Goal: Information Seeking & Learning: Find contact information

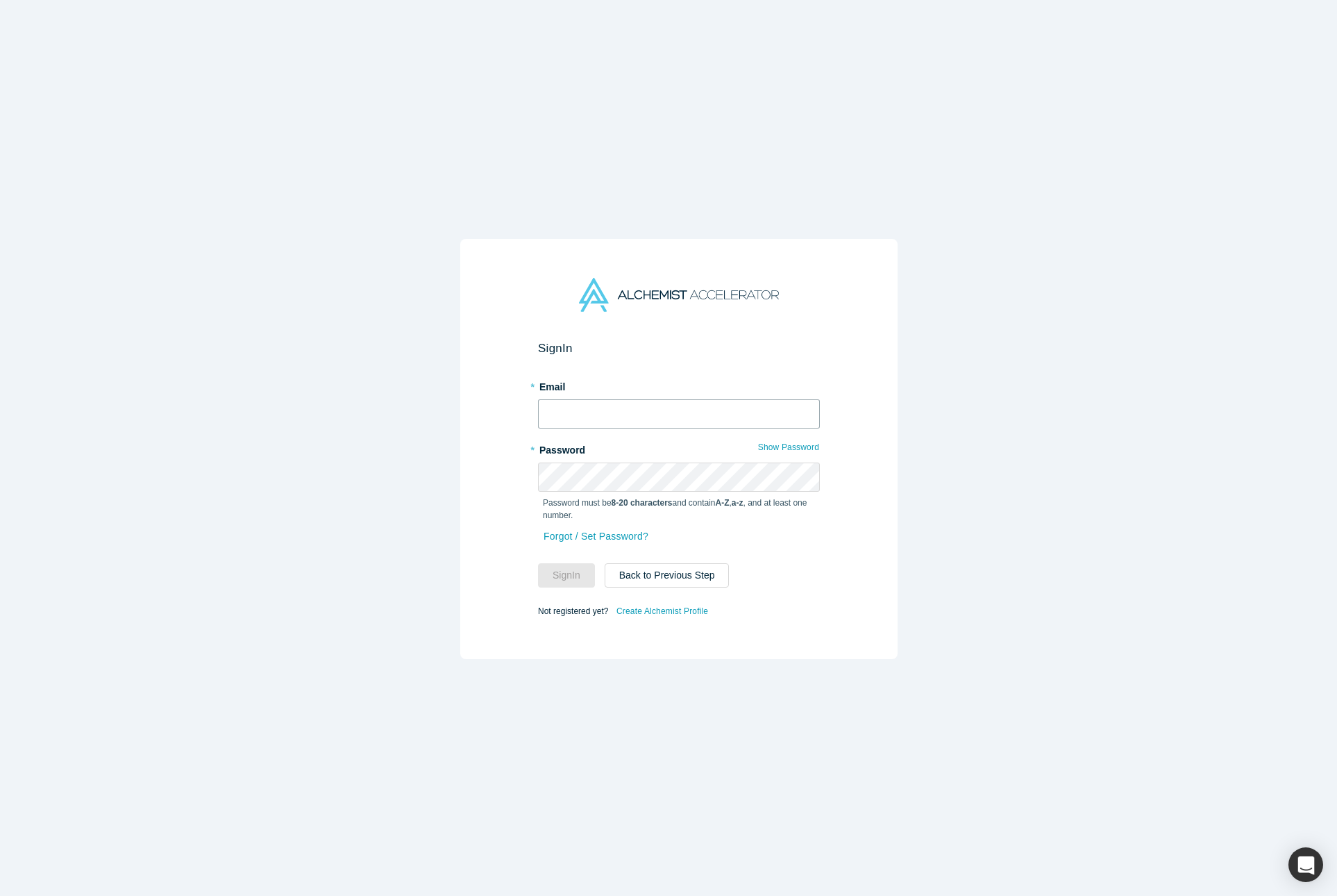
click at [676, 409] on input "text" at bounding box center [678, 414] width 282 height 29
type input "[PERSON_NAME][EMAIL_ADDRESS][DOMAIN_NAME]"
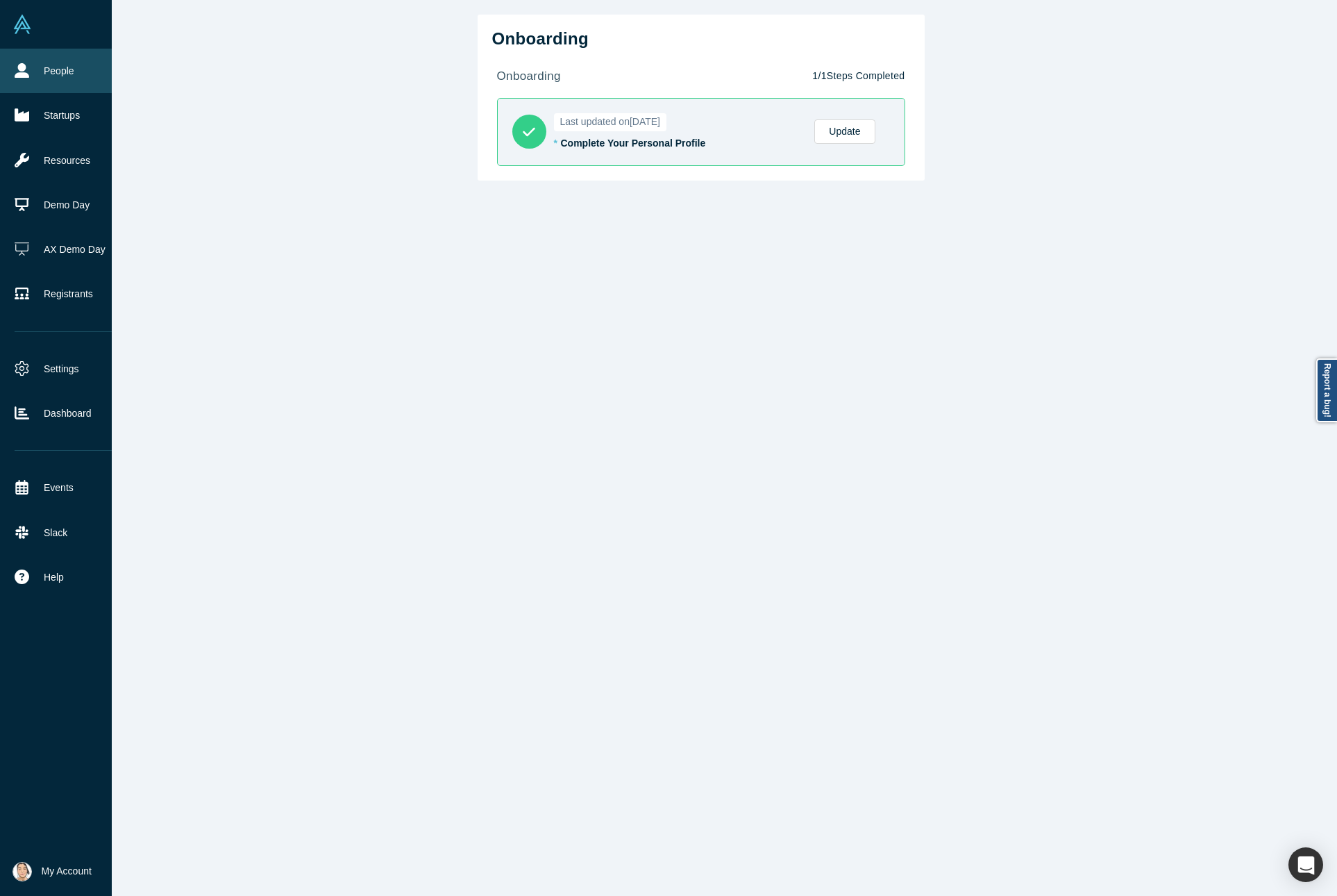
click at [20, 78] on link "People" at bounding box center [66, 71] width 133 height 45
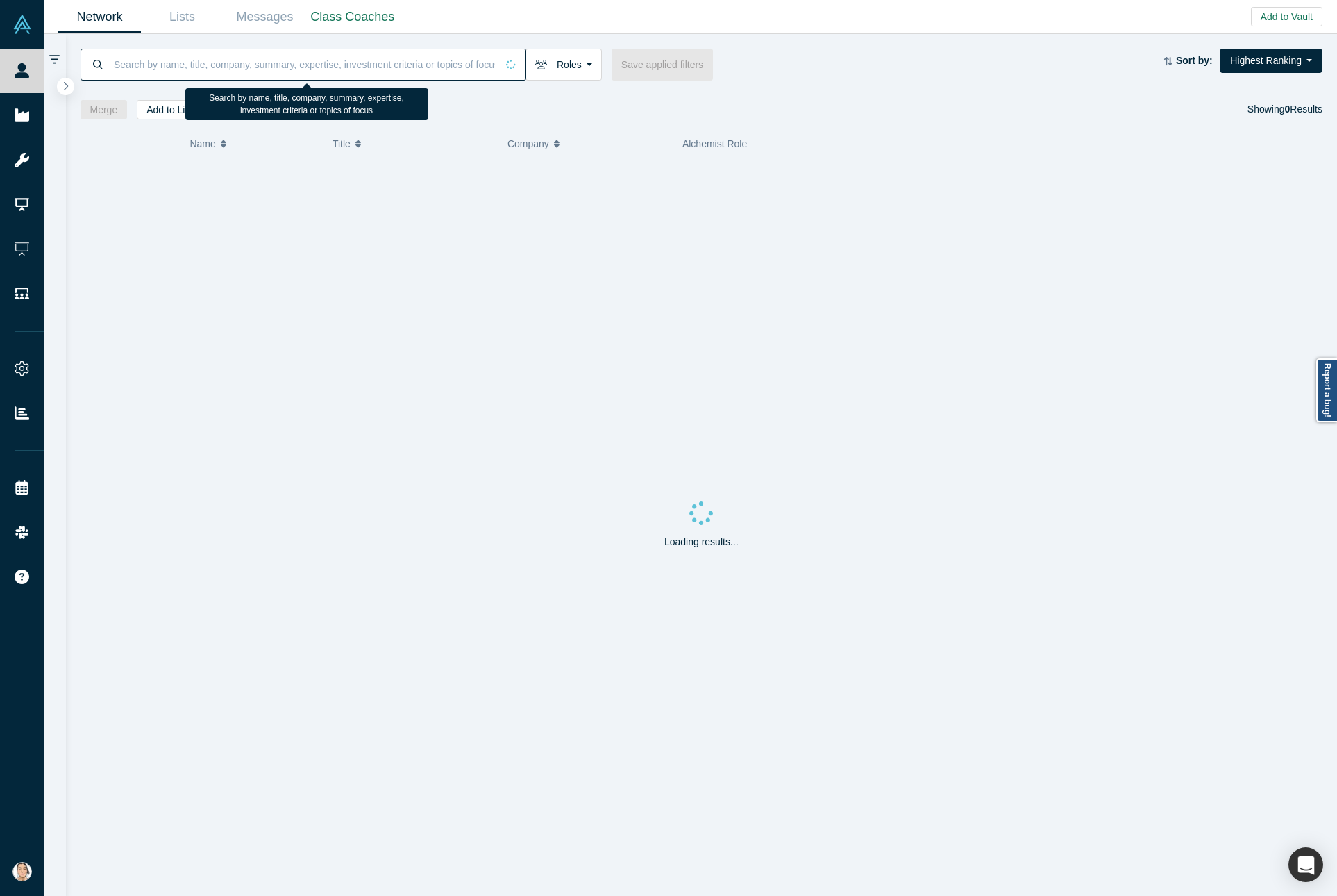
click at [427, 61] on input at bounding box center [304, 63] width 384 height 32
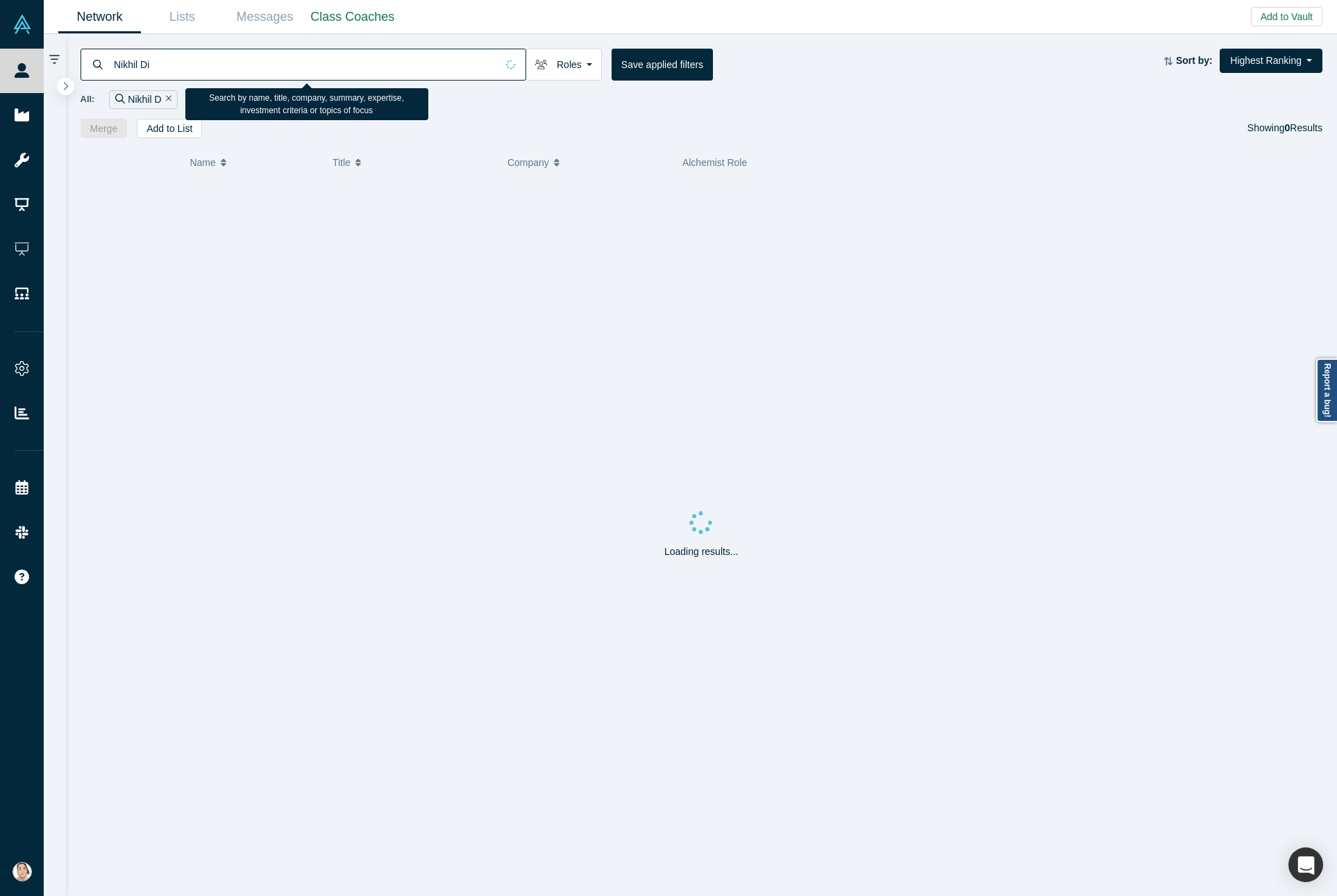
type input "[PERSON_NAME]"
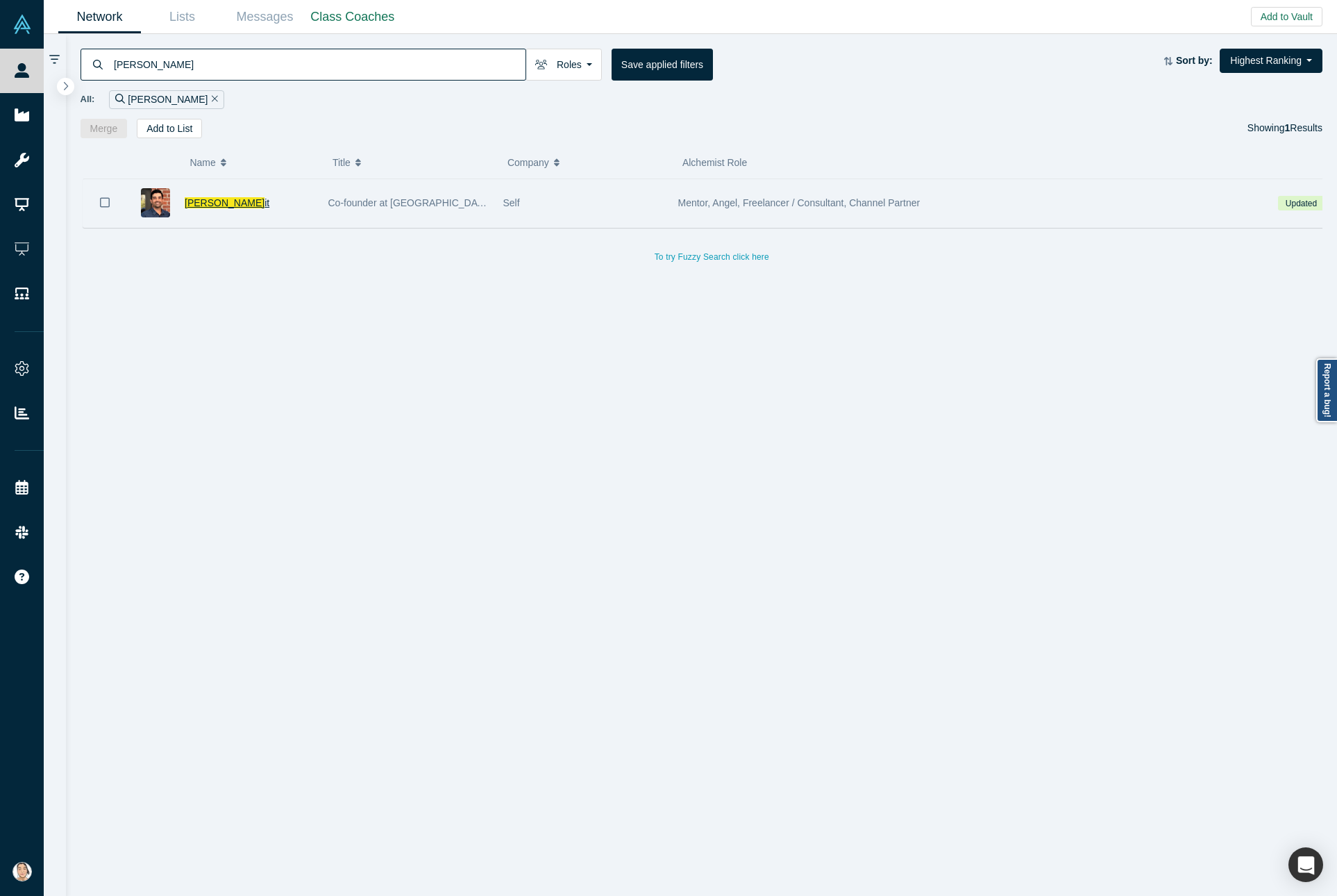
click at [218, 208] on span "[PERSON_NAME]" at bounding box center [224, 202] width 80 height 11
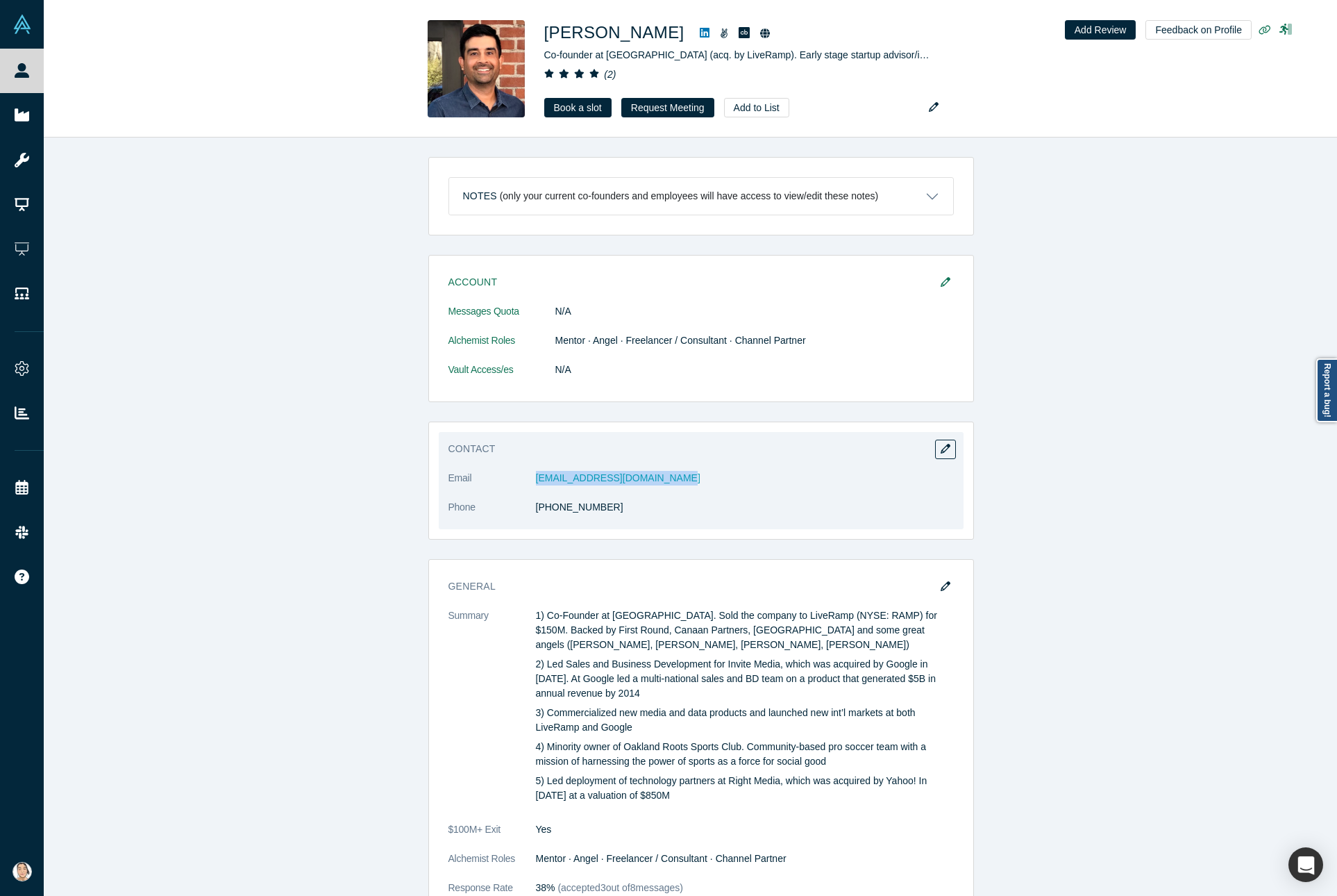
drag, startPoint x: 686, startPoint y: 470, endPoint x: 517, endPoint y: 481, distance: 169.4
click at [518, 482] on div "Contact Email [EMAIL_ADDRESS][DOMAIN_NAME] Phone [PHONE_NUMBER]" at bounding box center [702, 481] width 525 height 98
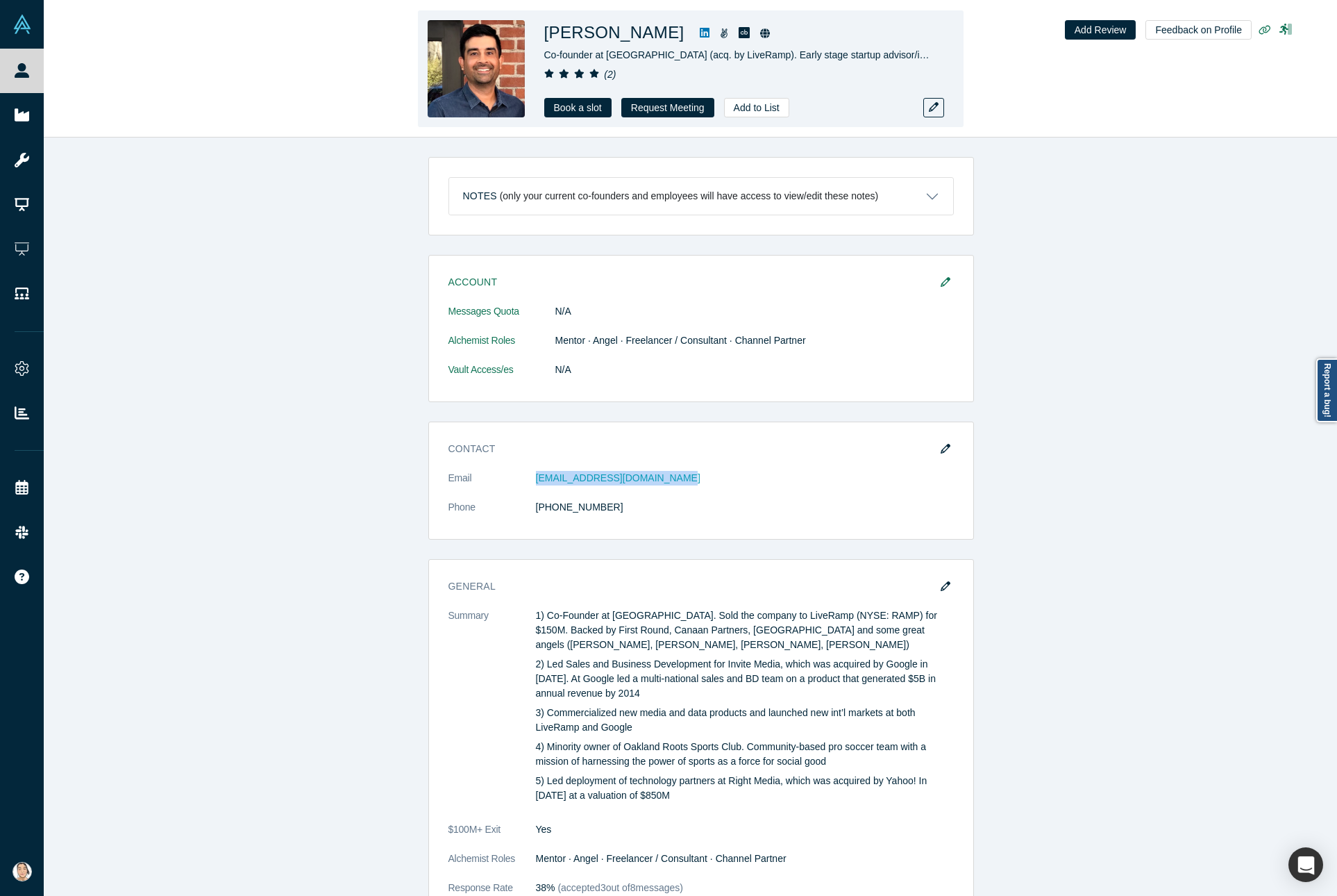
copy dl "[EMAIL_ADDRESS][DOMAIN_NAME]"
click at [700, 28] on icon at bounding box center [705, 32] width 10 height 10
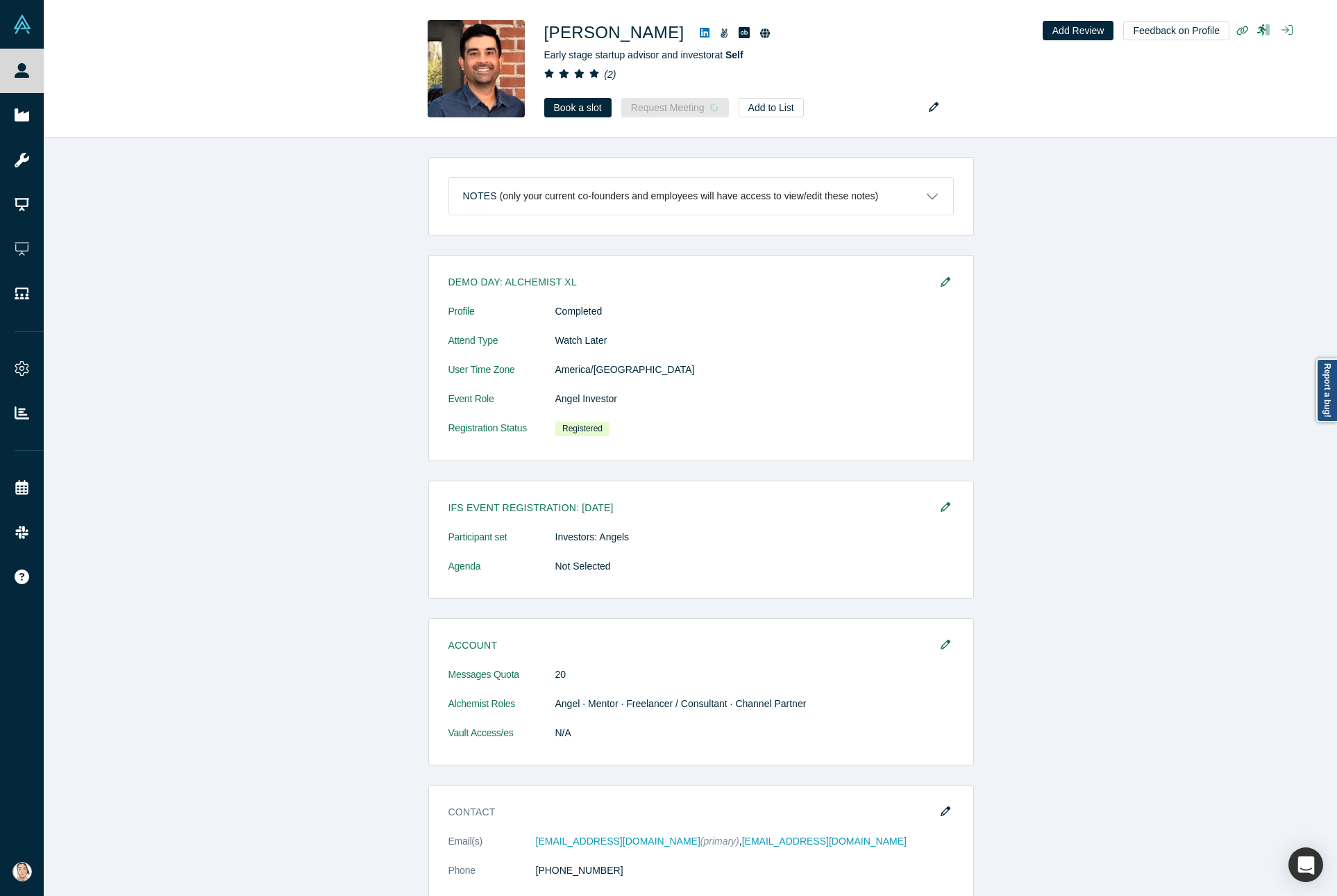
click at [6, 78] on link "People" at bounding box center [32, 71] width 64 height 45
click at [27, 80] on link "People" at bounding box center [32, 71] width 64 height 45
click at [26, 111] on icon at bounding box center [21, 114] width 15 height 15
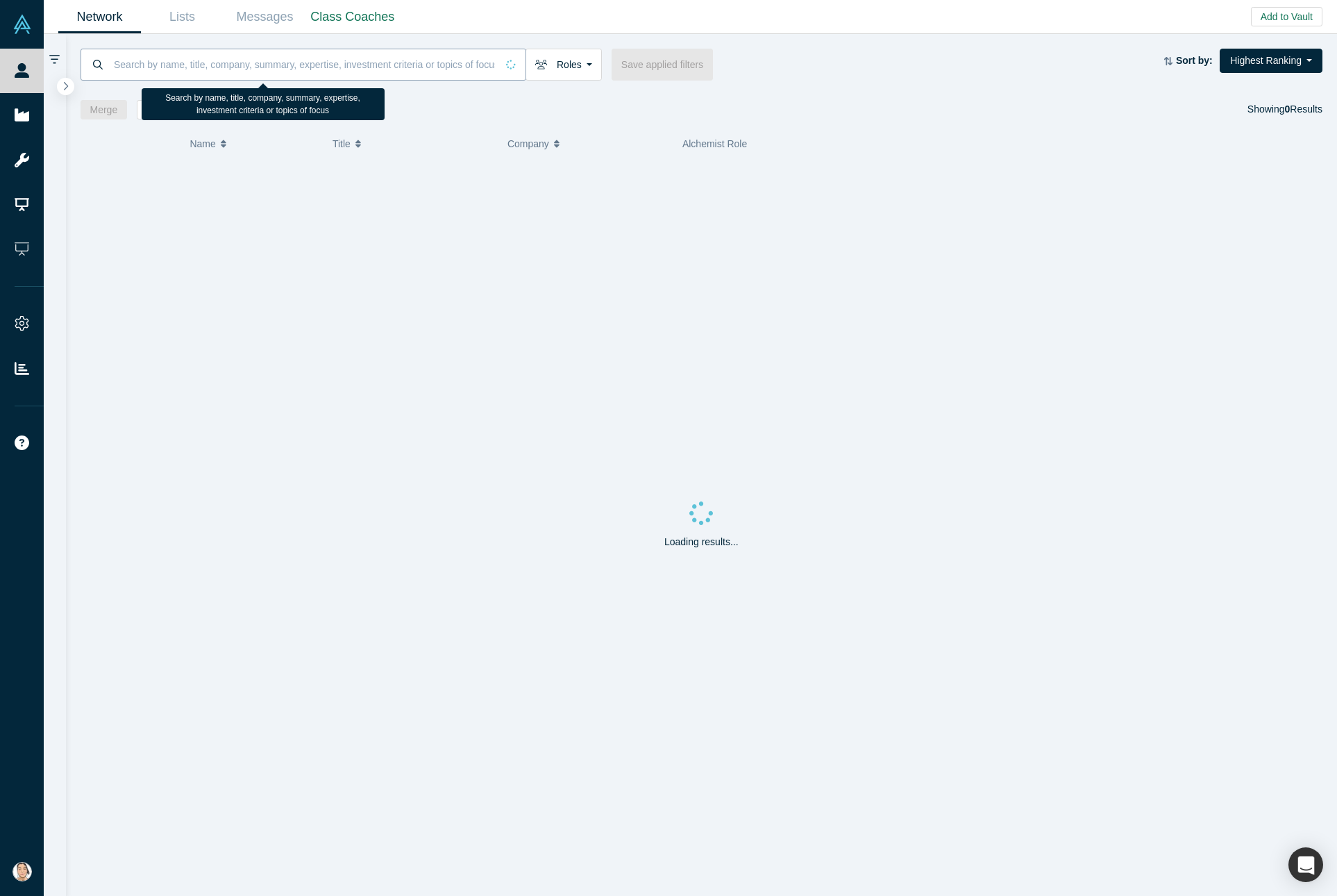
click at [102, 61] on div at bounding box center [304, 64] width 446 height 32
click at [195, 61] on input at bounding box center [304, 63] width 384 height 32
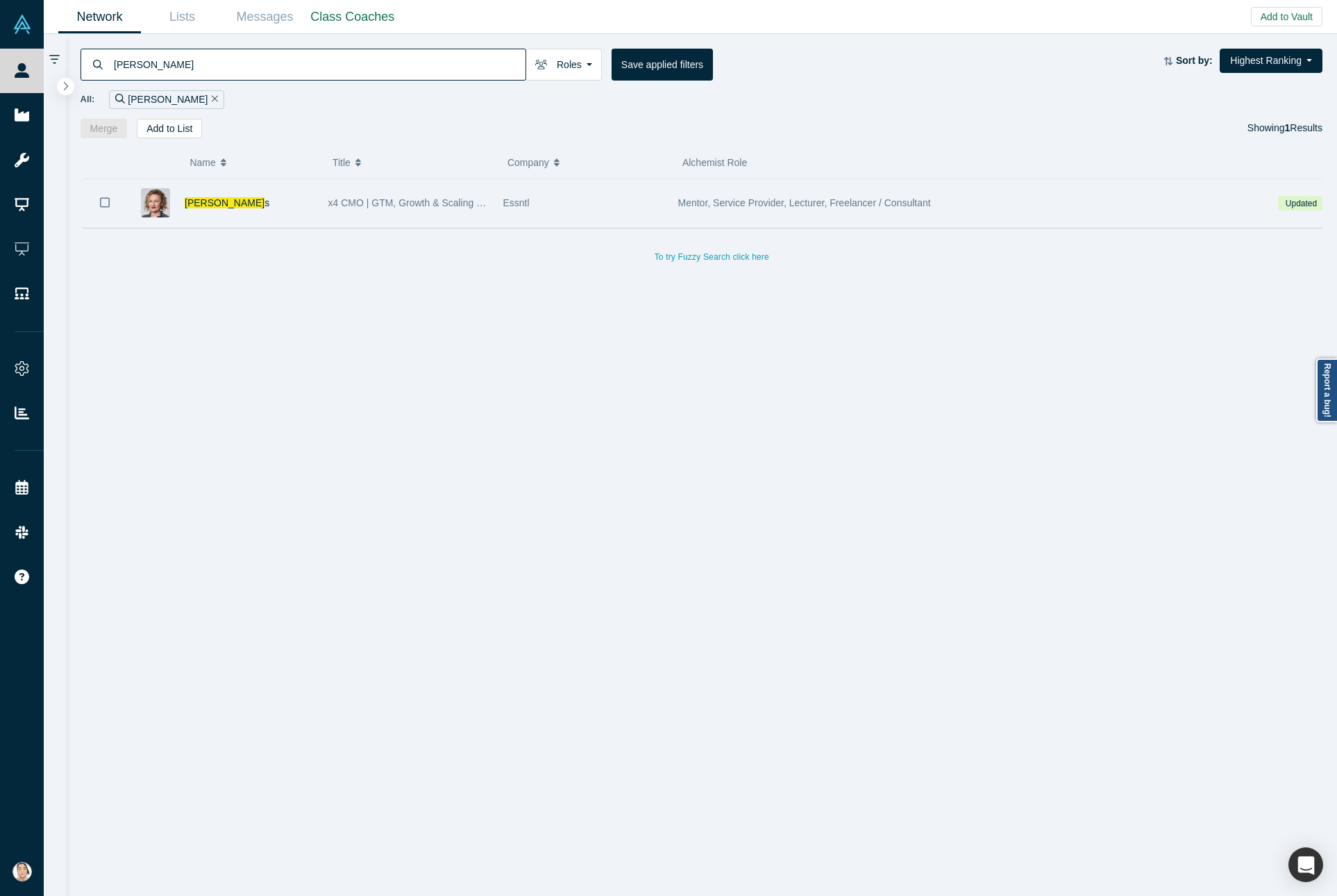
type input "Danielle Gotki"
click at [259, 195] on div "Danielle Gotki s" at bounding box center [249, 203] width 129 height 48
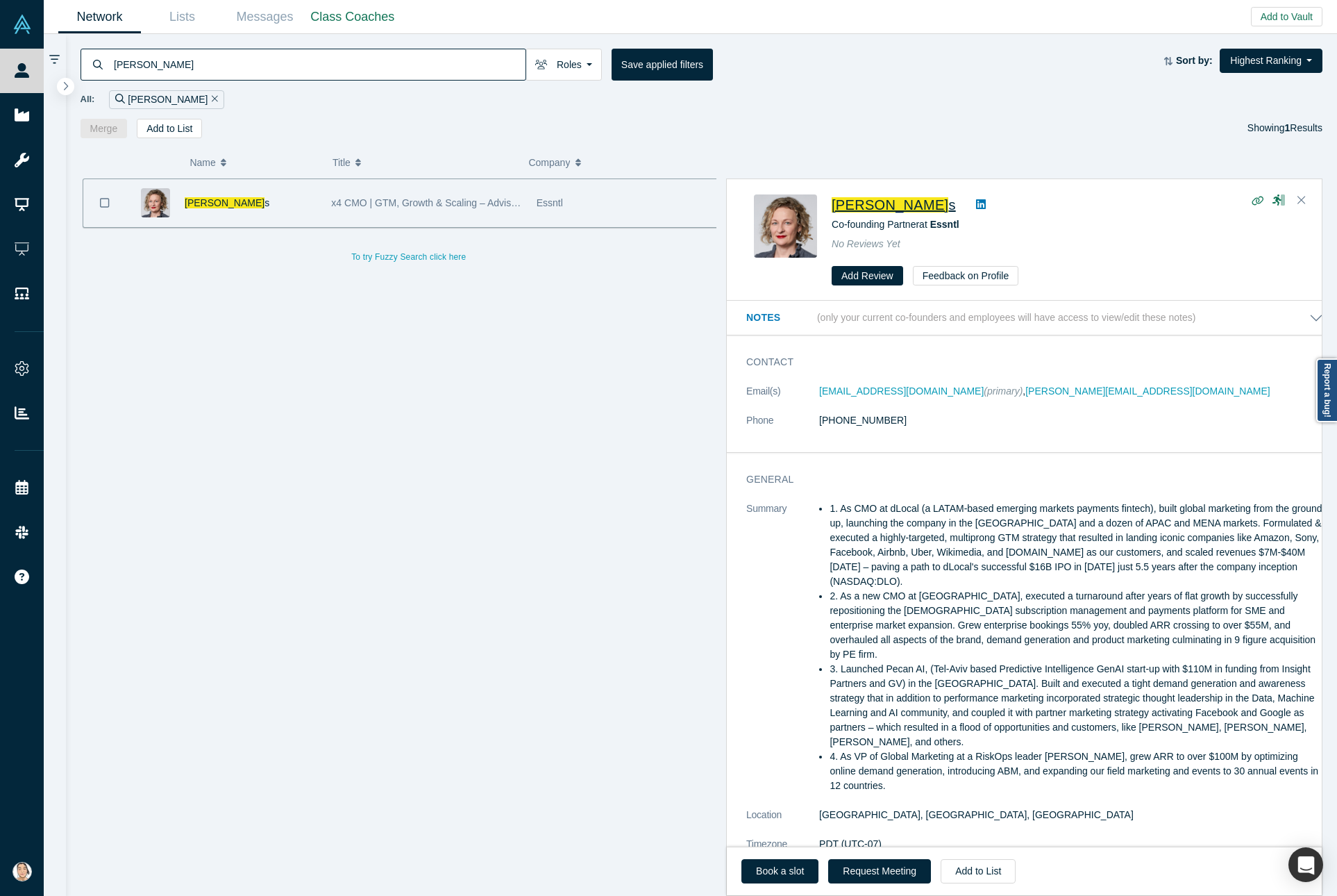
click at [883, 201] on span "Danielle Gotki" at bounding box center [890, 205] width 117 height 16
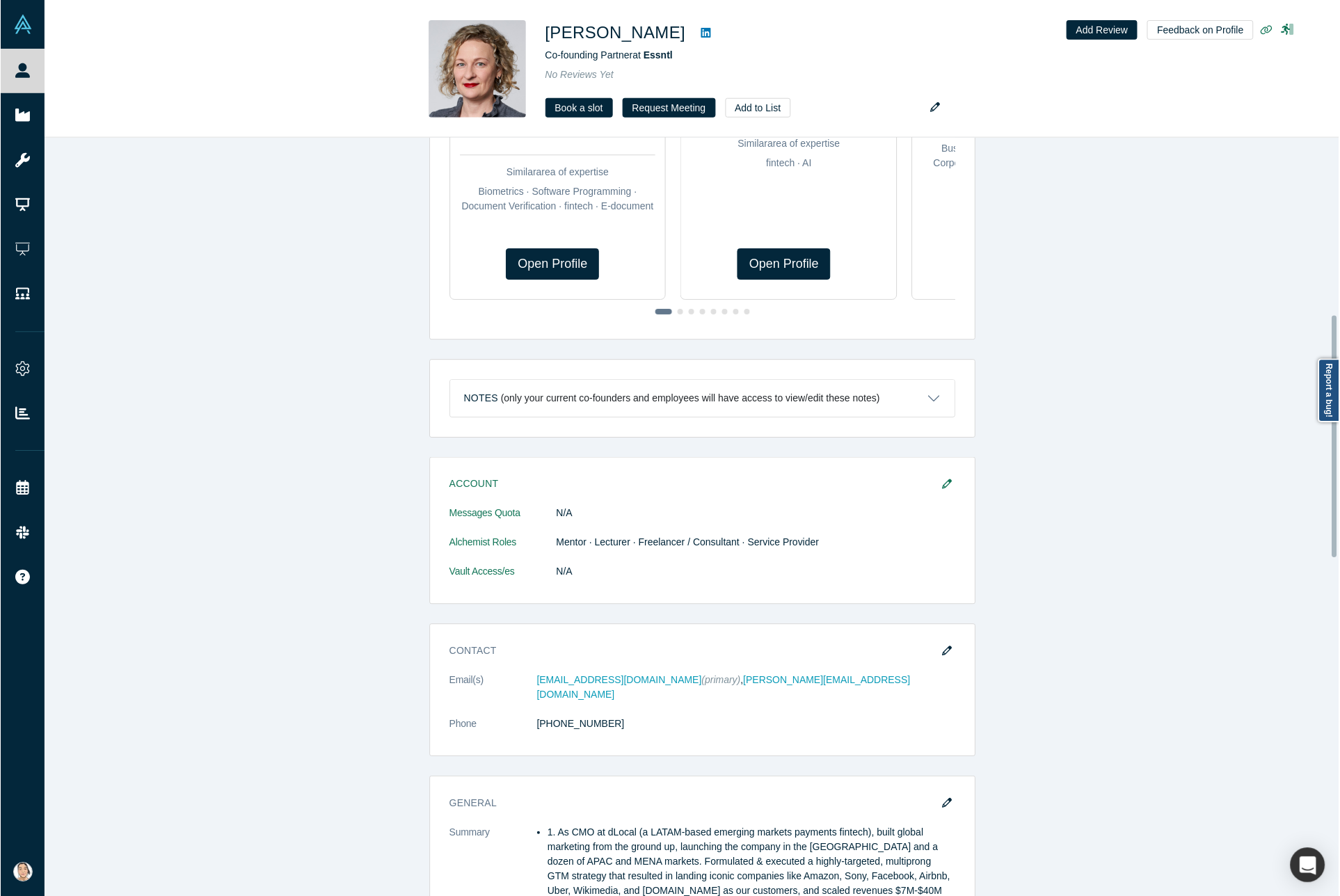
scroll to position [557, 0]
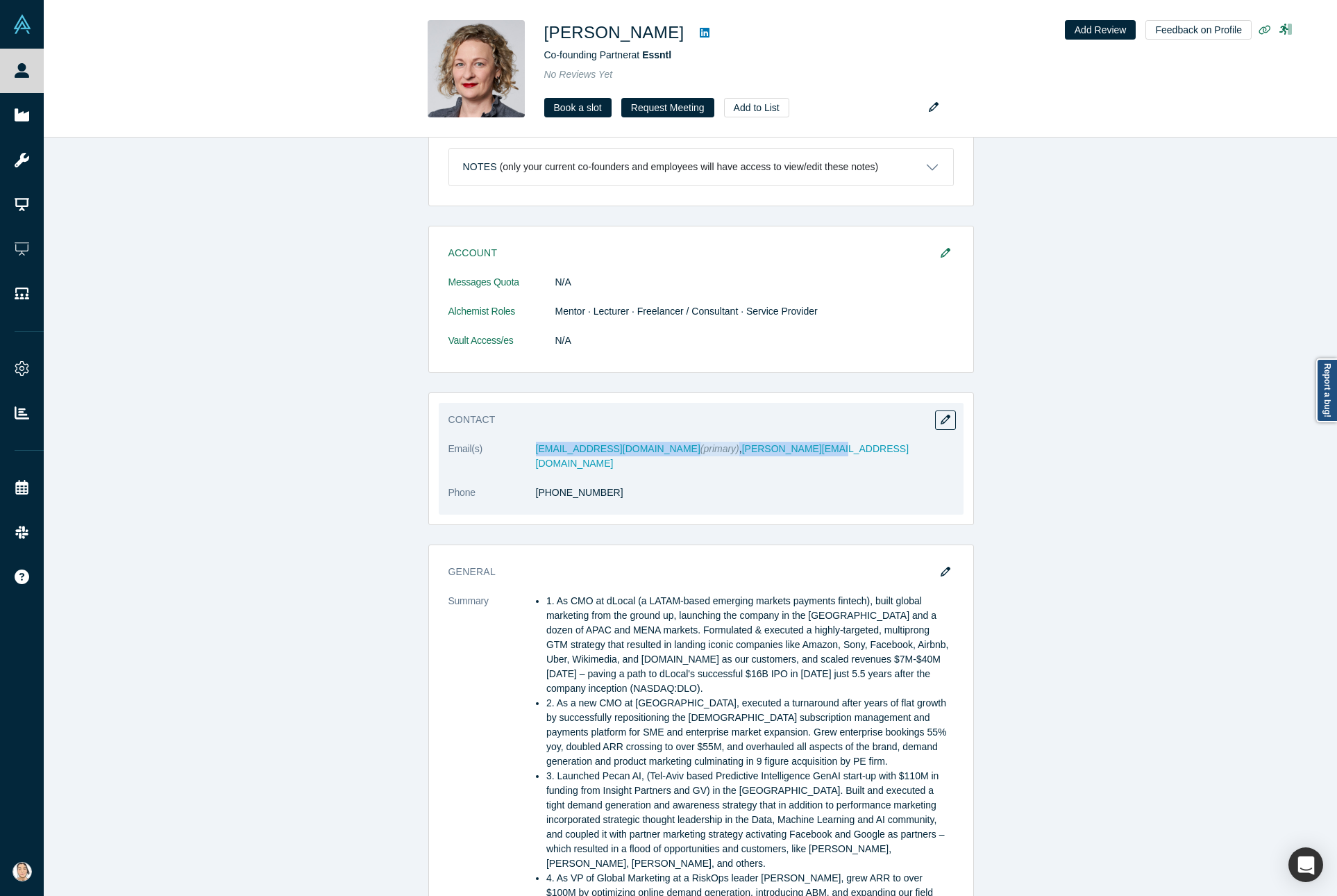
drag, startPoint x: 760, startPoint y: 445, endPoint x: 525, endPoint y: 456, distance: 235.3
click at [536, 456] on dd "[EMAIL_ADDRESS][DOMAIN_NAME] (primary) , [PERSON_NAME][EMAIL_ADDRESS][DOMAIN_NA…" at bounding box center [745, 457] width 418 height 29
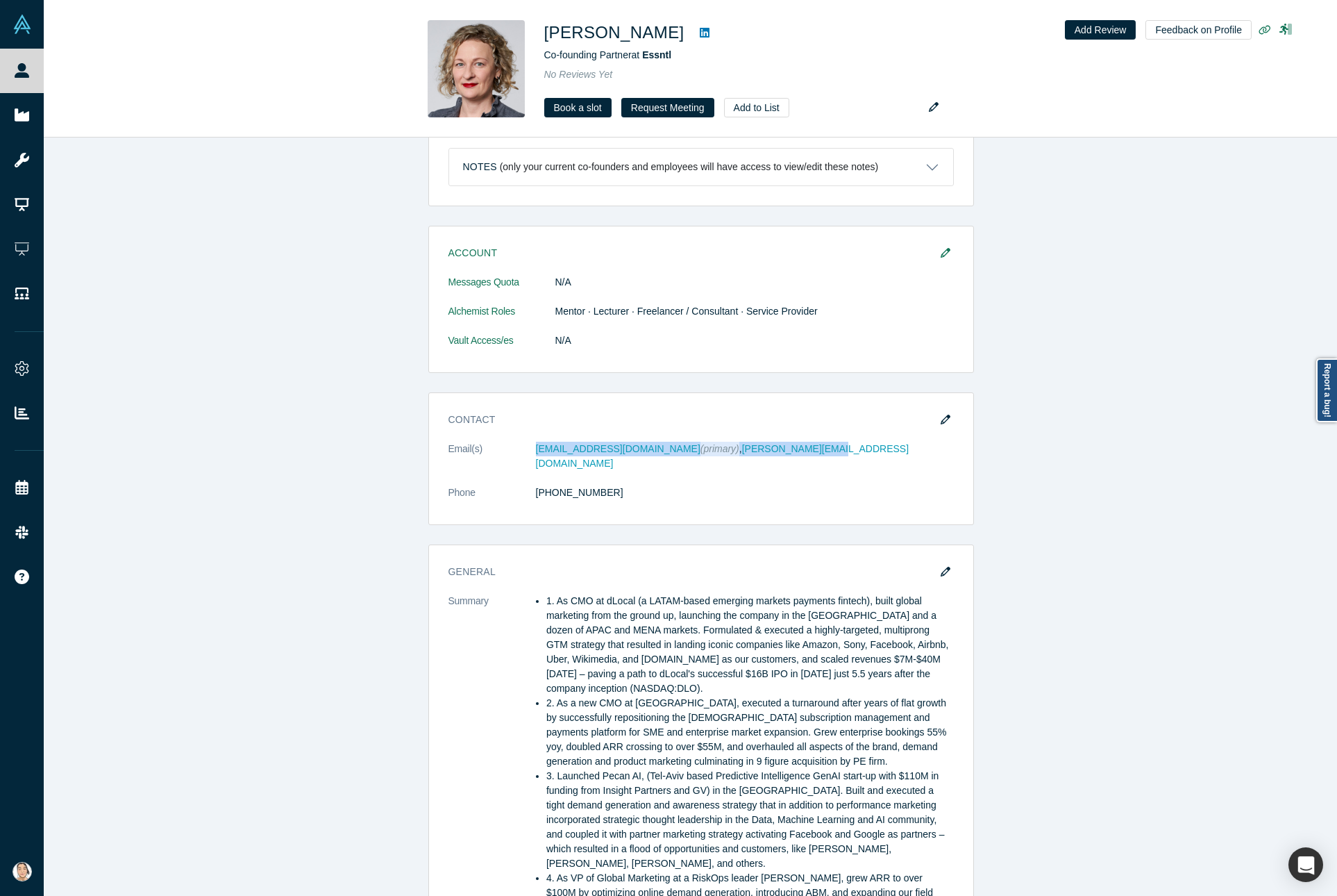
copy dd "[EMAIL_ADDRESS][DOMAIN_NAME] (primary) , [PERSON_NAME][EMAIL_ADDRESS][DOMAIN_NA…"
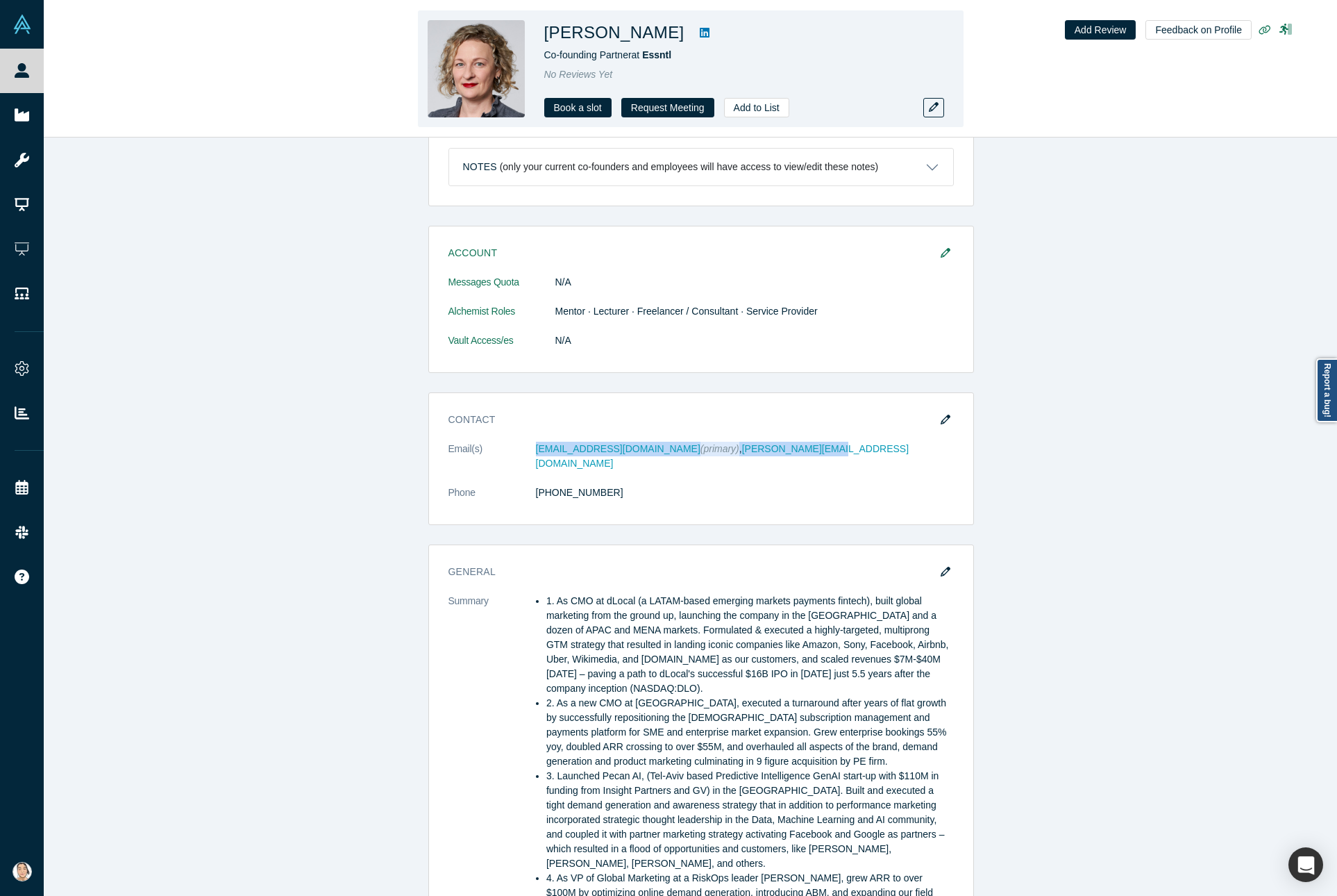
click at [700, 31] on icon at bounding box center [705, 32] width 10 height 10
